Goal: Information Seeking & Learning: Learn about a topic

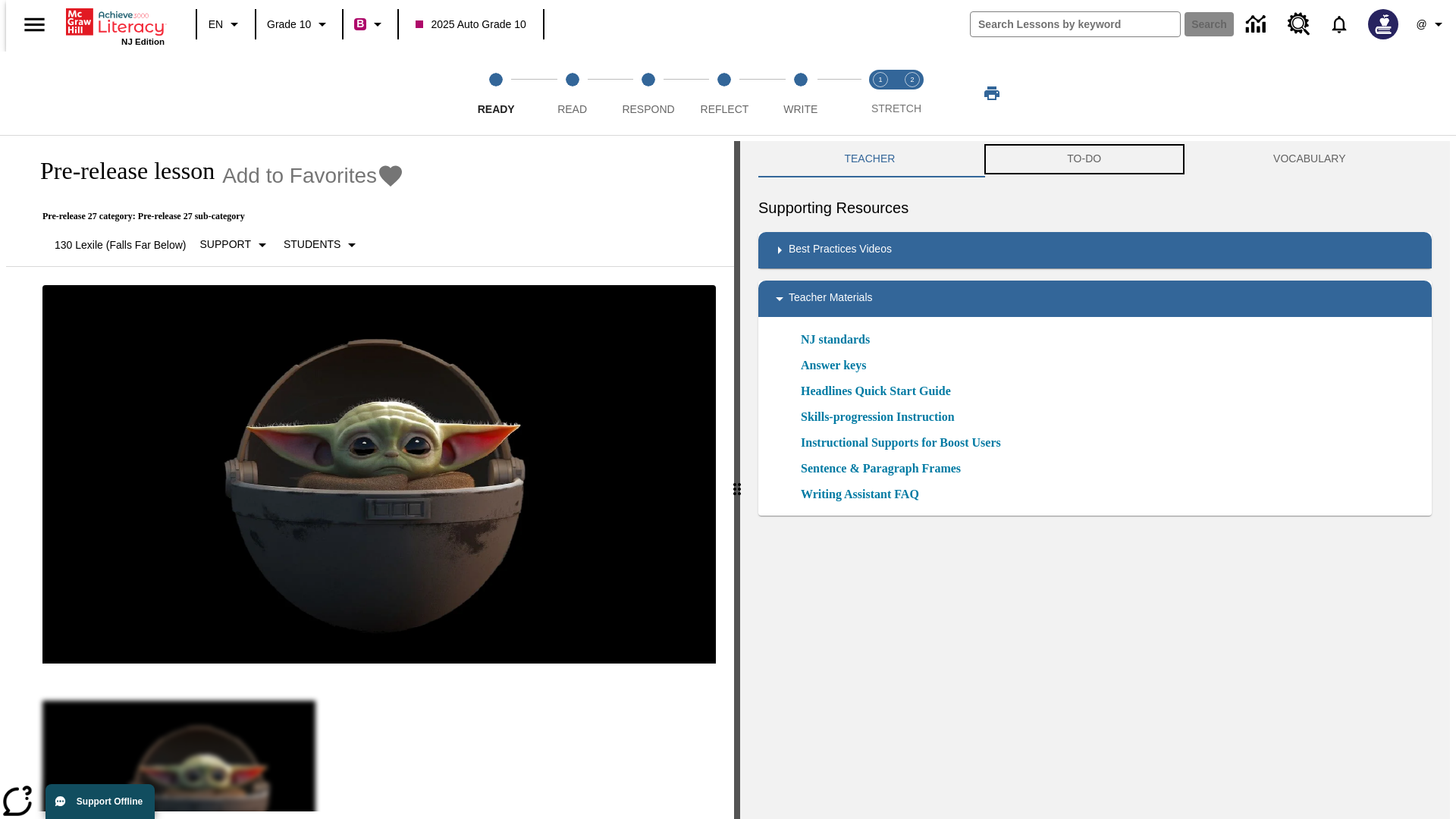
click at [1084, 159] on button "TO-DO" at bounding box center [1084, 159] width 206 height 37
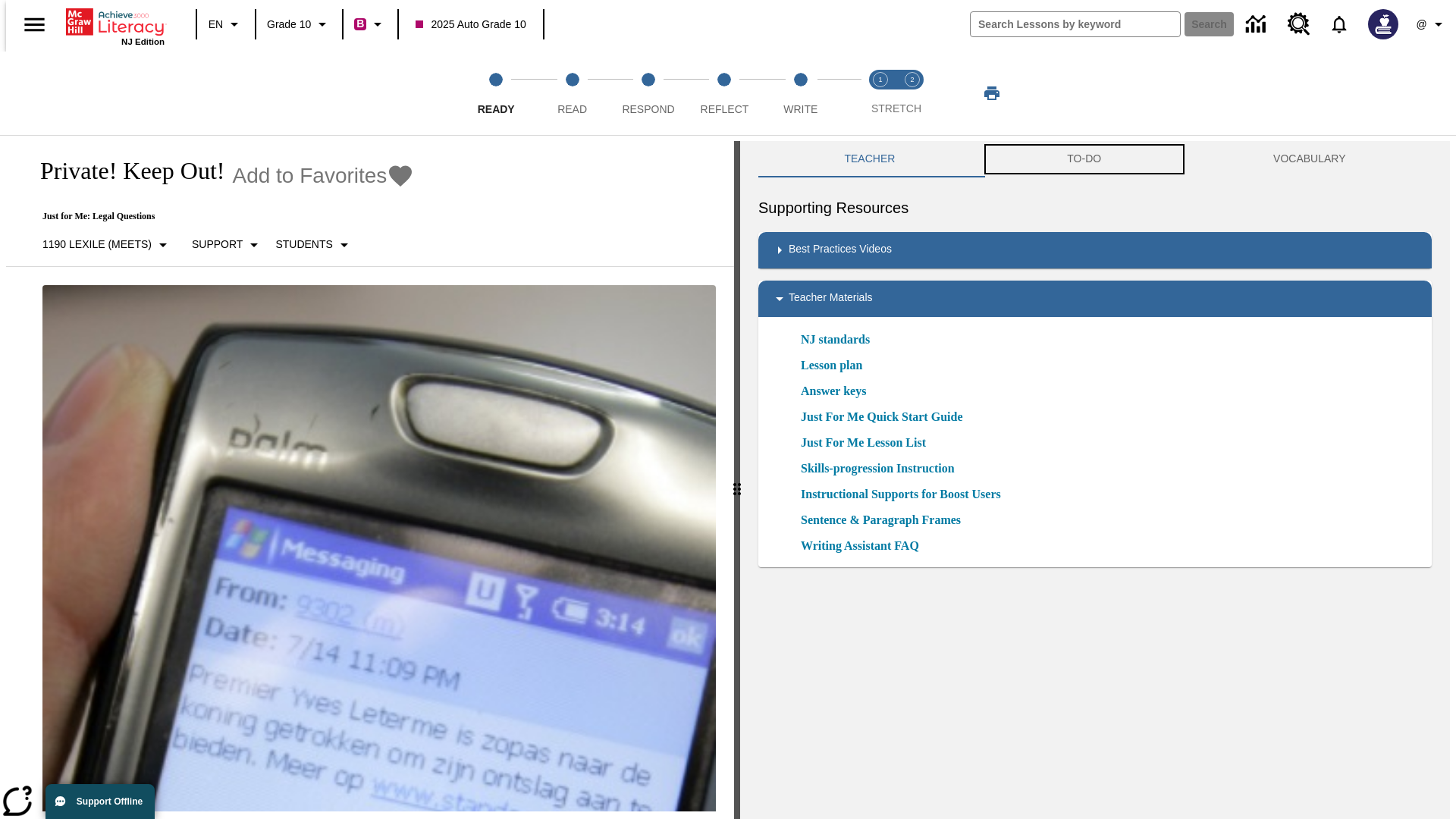
click at [1084, 159] on button "TO-DO" at bounding box center [1084, 159] width 206 height 37
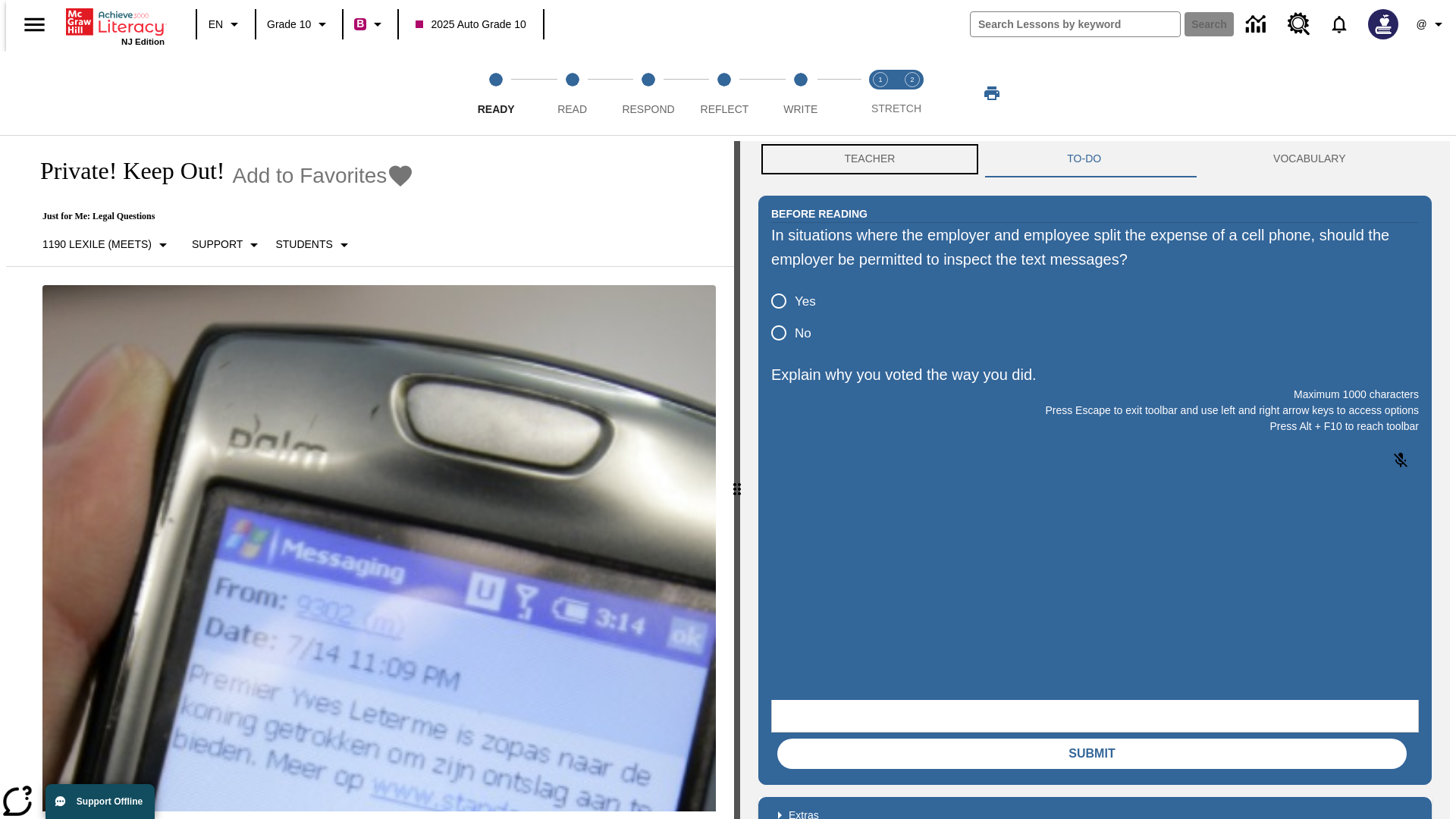
scroll to position [1, 0]
click at [865, 159] on button "Teacher" at bounding box center [869, 158] width 223 height 37
